Goal: Navigation & Orientation: Find specific page/section

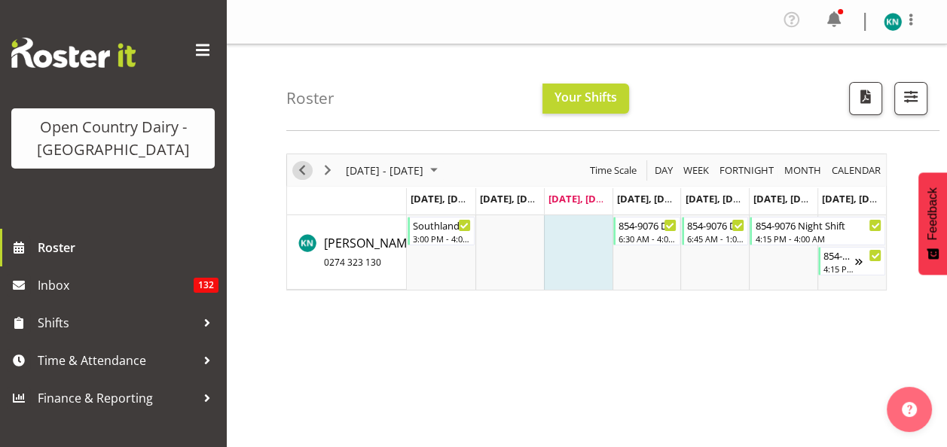
click at [301, 173] on span "Previous" at bounding box center [302, 170] width 18 height 19
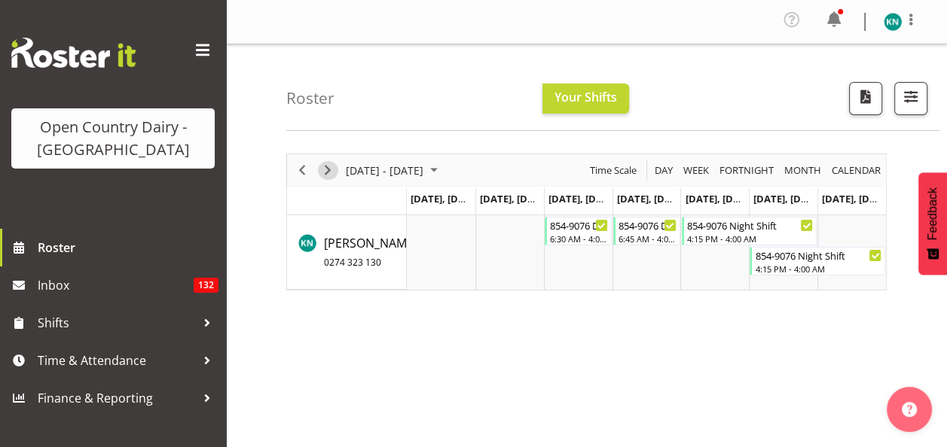
click at [325, 169] on span "Next" at bounding box center [328, 170] width 18 height 19
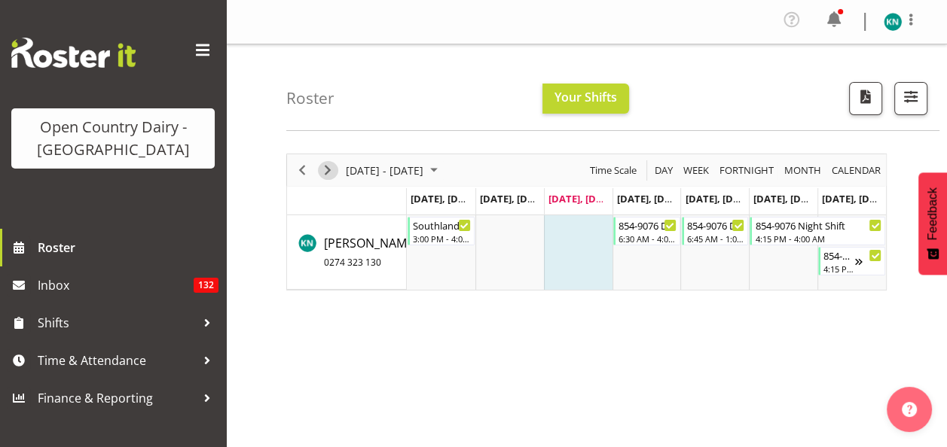
click at [325, 169] on span "Next" at bounding box center [328, 170] width 18 height 19
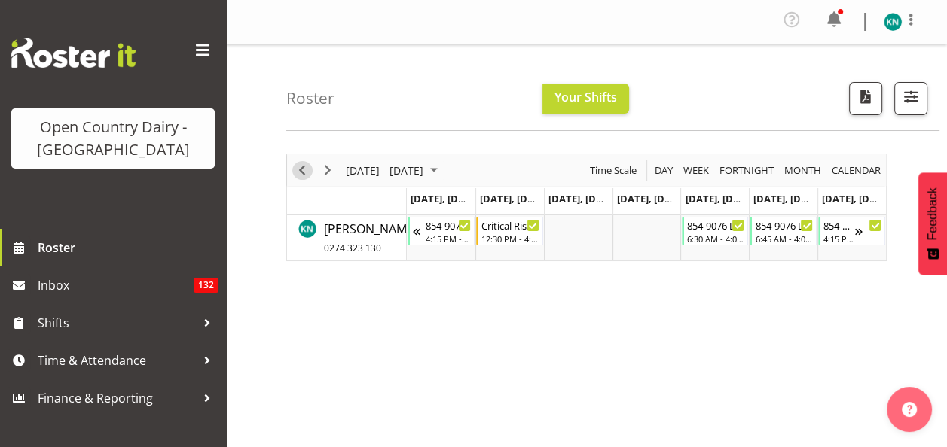
click at [303, 172] on span "Previous" at bounding box center [302, 170] width 18 height 19
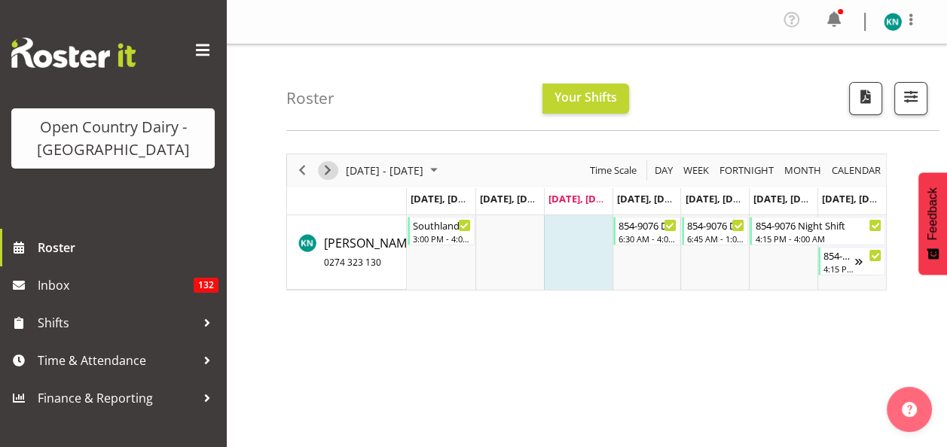
click at [329, 173] on span "Next" at bounding box center [328, 170] width 18 height 19
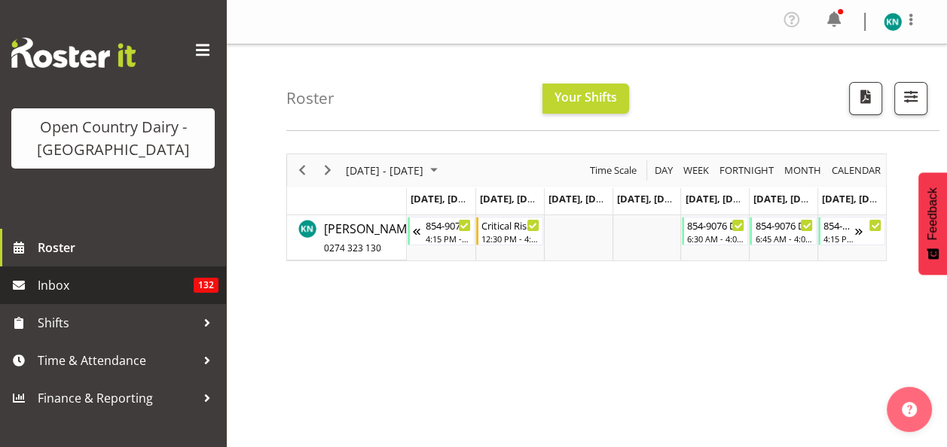
click at [59, 282] on span "Inbox" at bounding box center [116, 285] width 156 height 23
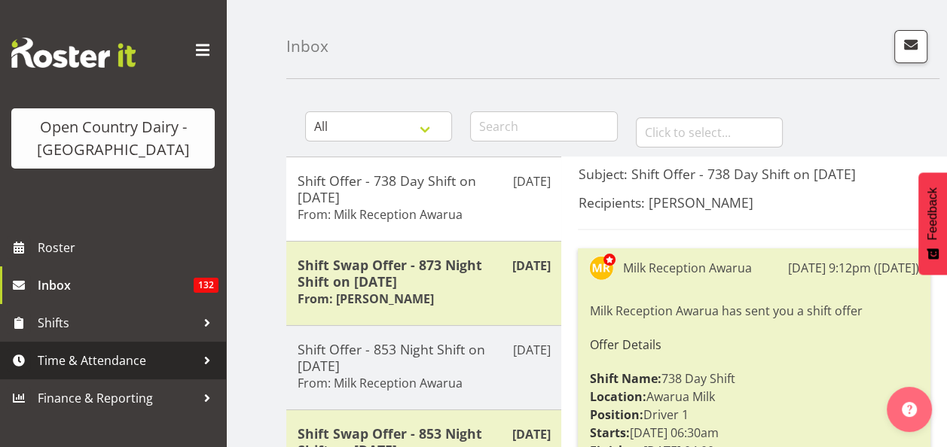
scroll to position [75, 0]
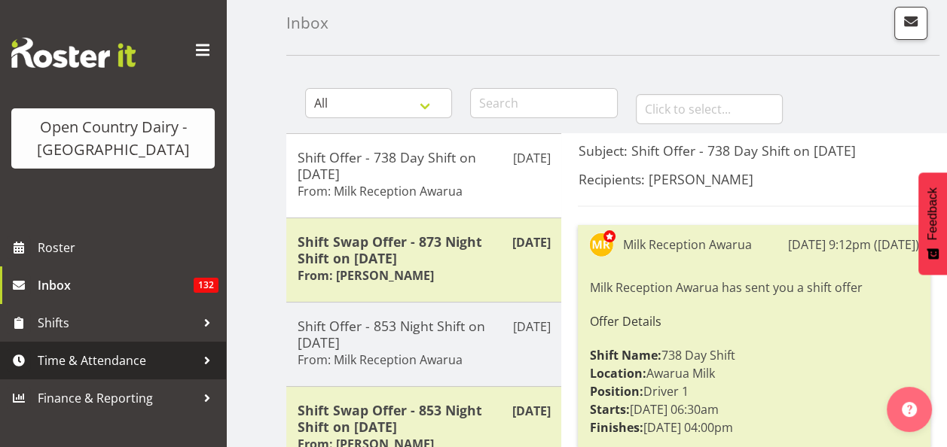
click at [142, 354] on span "Time & Attendance" at bounding box center [117, 360] width 158 height 23
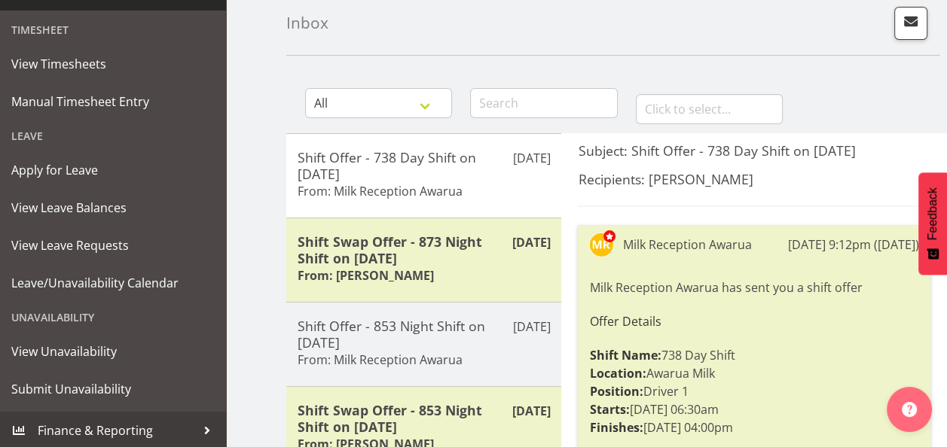
scroll to position [370, 0]
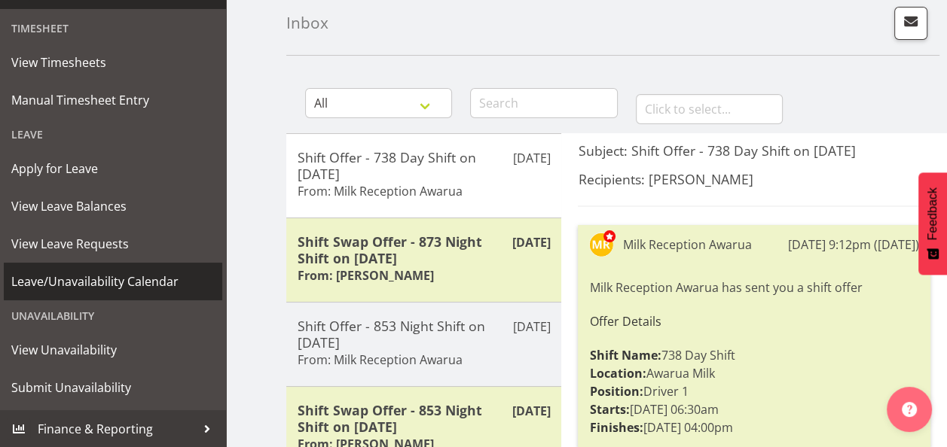
click at [133, 282] on span "Leave/Unavailability Calendar" at bounding box center [112, 281] width 203 height 23
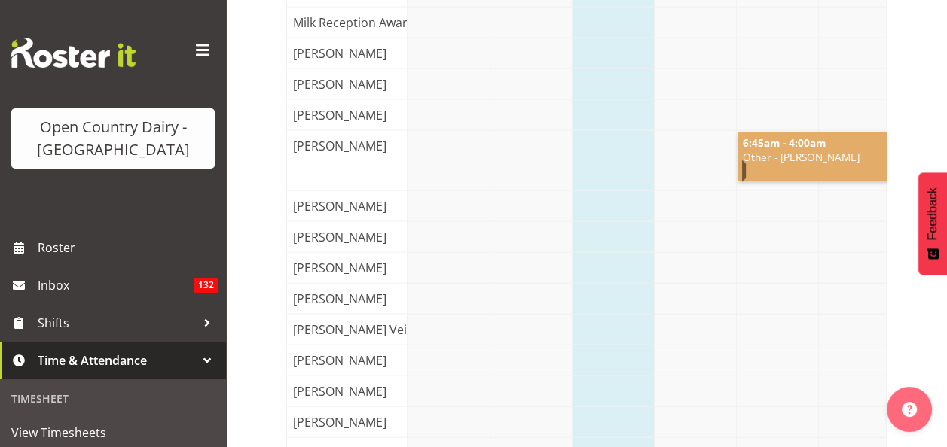
scroll to position [2560, 0]
